Goal: Find specific page/section: Find specific page/section

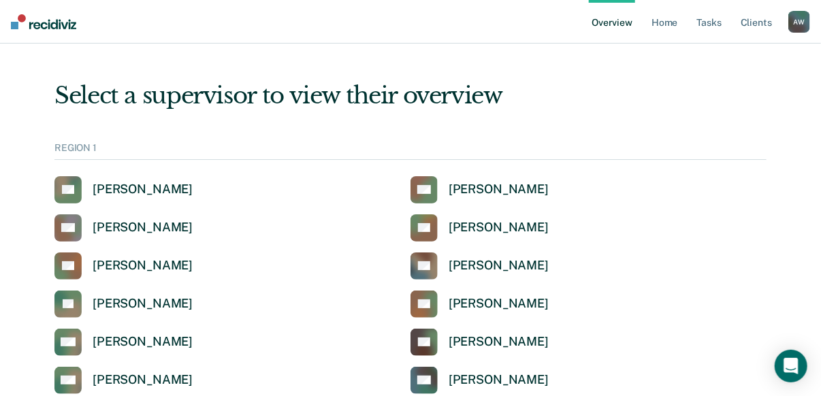
click at [414, 91] on div "Select a supervisor to view their overview" at bounding box center [410, 96] width 712 height 28
click at [793, 22] on div "A W" at bounding box center [799, 22] width 22 height 22
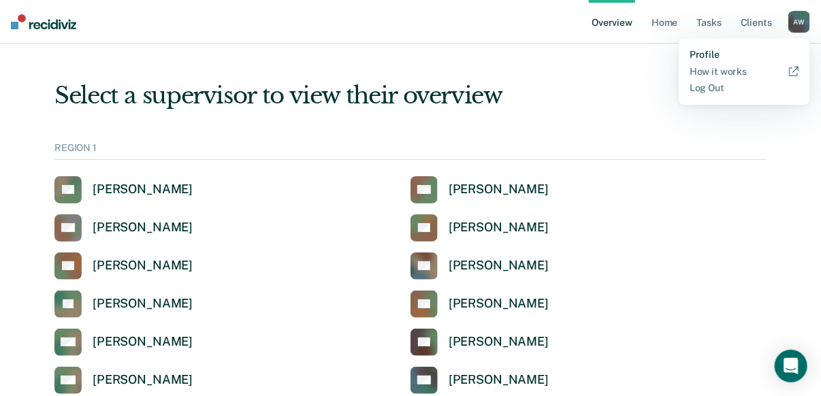
click at [709, 55] on link "Profile" at bounding box center [744, 55] width 110 height 12
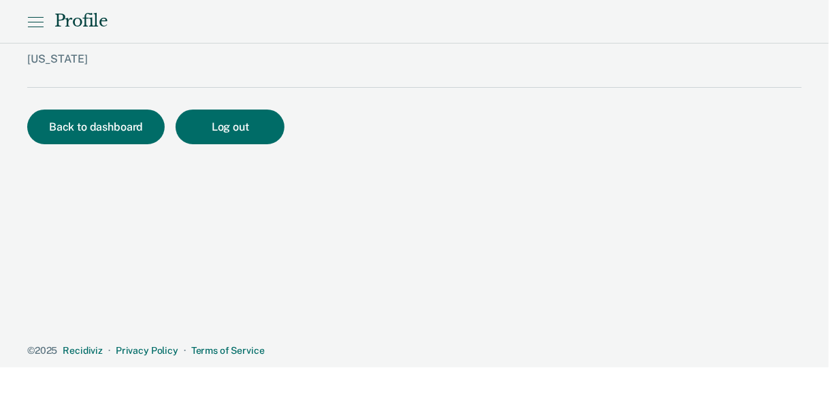
click at [120, 48] on div "[PERSON_NAME][EMAIL_ADDRESS][PERSON_NAME][DOMAIN_NAME][US_STATE] [US_STATE]" at bounding box center [388, 54] width 723 height 65
click at [85, 130] on button "Back to dashboard" at bounding box center [95, 127] width 137 height 35
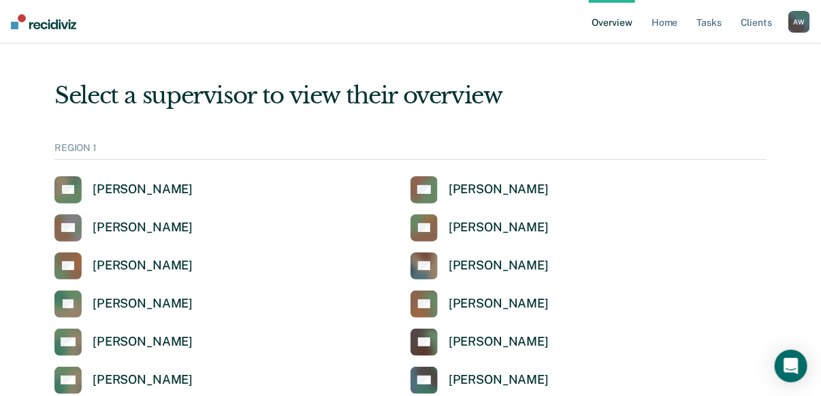
click at [66, 152] on div "REGION 1" at bounding box center [410, 151] width 712 height 18
click at [158, 97] on div "Select a supervisor to view their overview" at bounding box center [410, 96] width 712 height 28
click at [674, 23] on link "Home" at bounding box center [664, 22] width 31 height 44
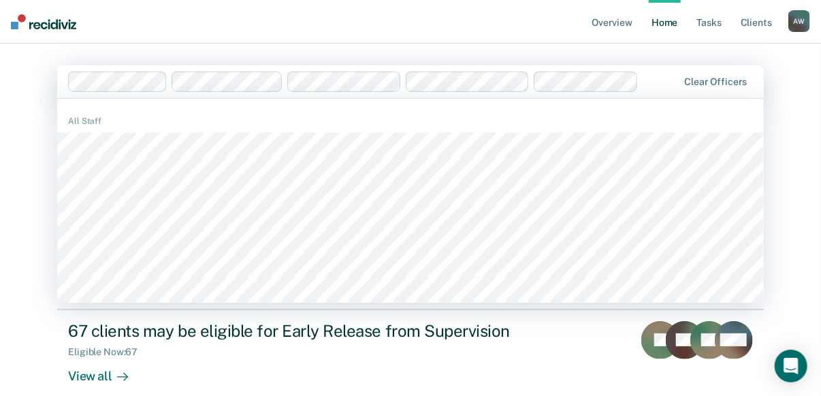
click at [248, 64] on main "1133 results available. Use Up and Down to choose options, press Enter to selec…" at bounding box center [410, 295] width 738 height 502
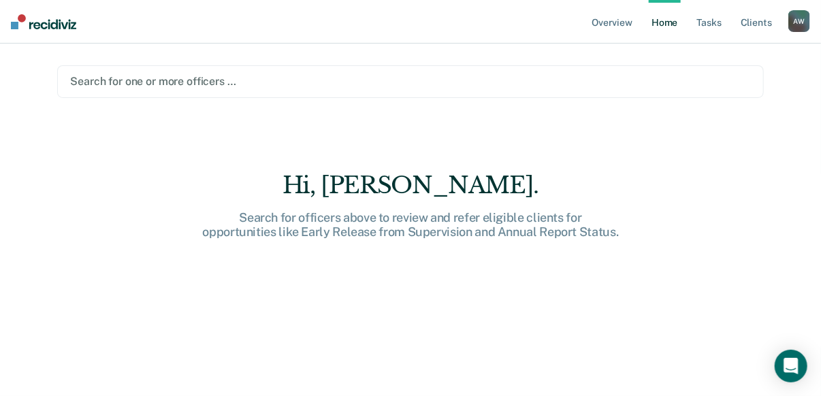
type input "k"
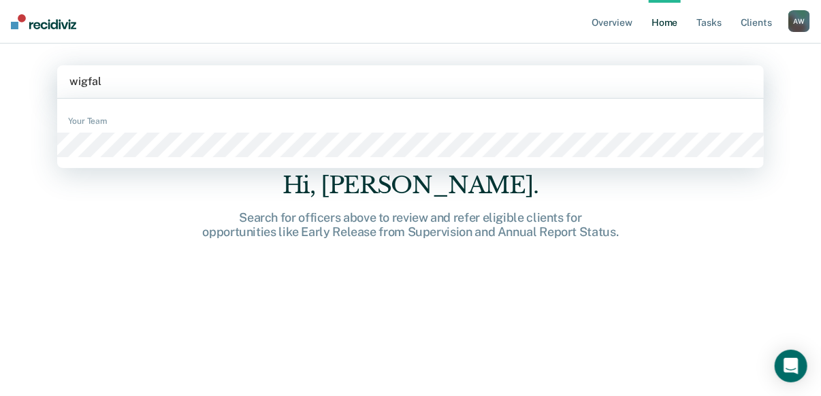
type input "[PERSON_NAME]"
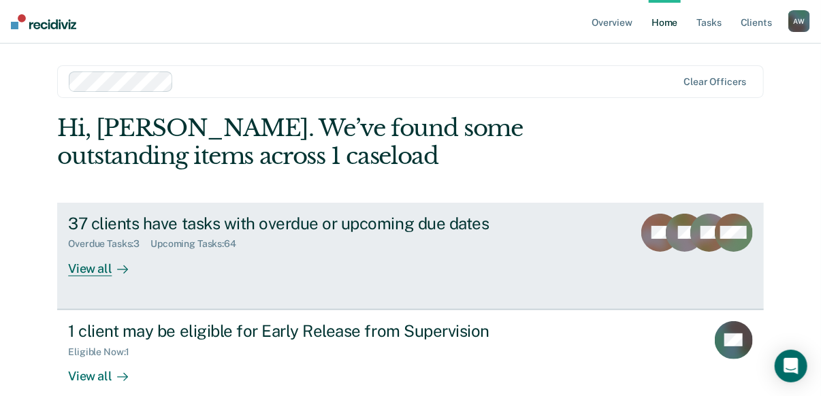
click at [82, 266] on div "View all" at bounding box center [106, 263] width 76 height 27
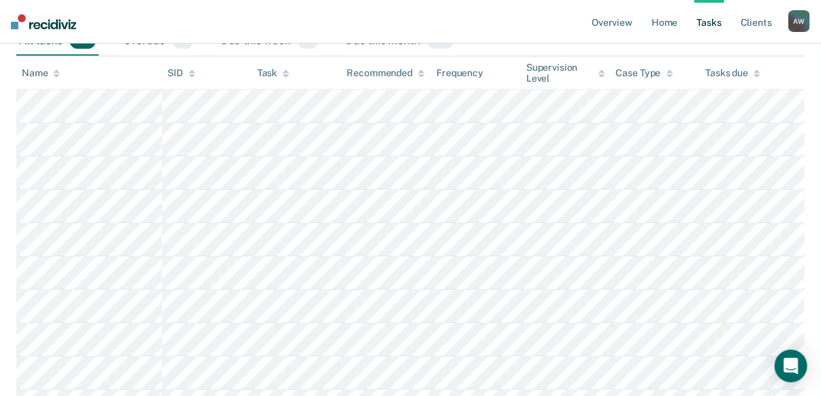
scroll to position [272, 0]
